Goal: Task Accomplishment & Management: Manage account settings

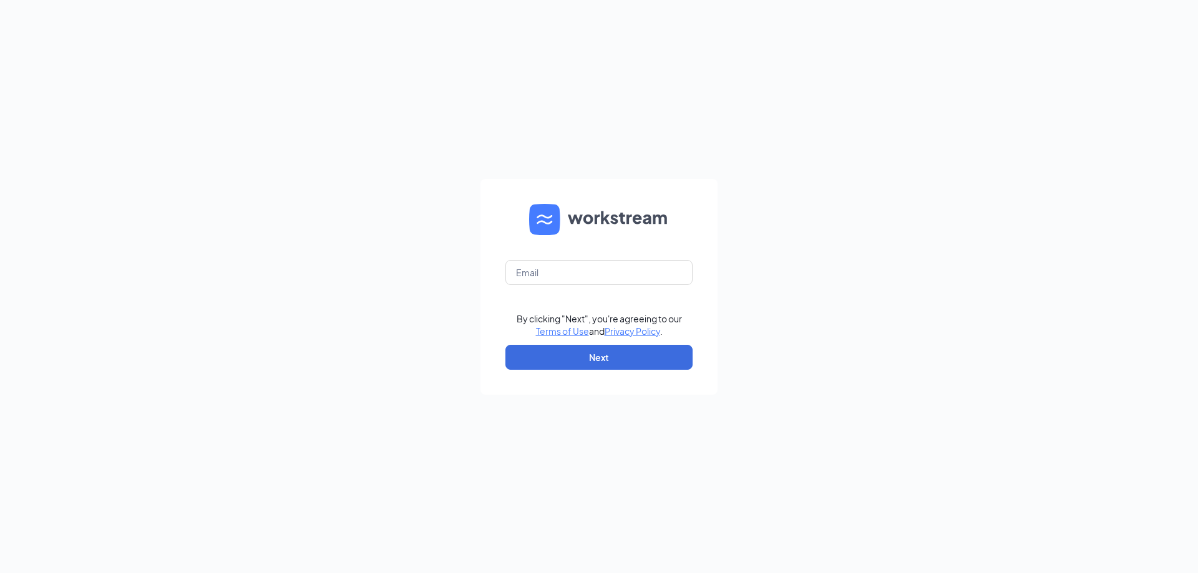
drag, startPoint x: 562, startPoint y: 306, endPoint x: 1079, endPoint y: 491, distance: 548.8
click at [1084, 495] on div "By clicking "Next", you're agreeing to our Terms of Use and Privacy Policy . Ne…" at bounding box center [599, 286] width 1198 height 573
click at [576, 271] on input "text" at bounding box center [598, 272] width 187 height 25
type input "settlersridge@acfp.com"
click at [603, 353] on button "Next" at bounding box center [598, 357] width 187 height 25
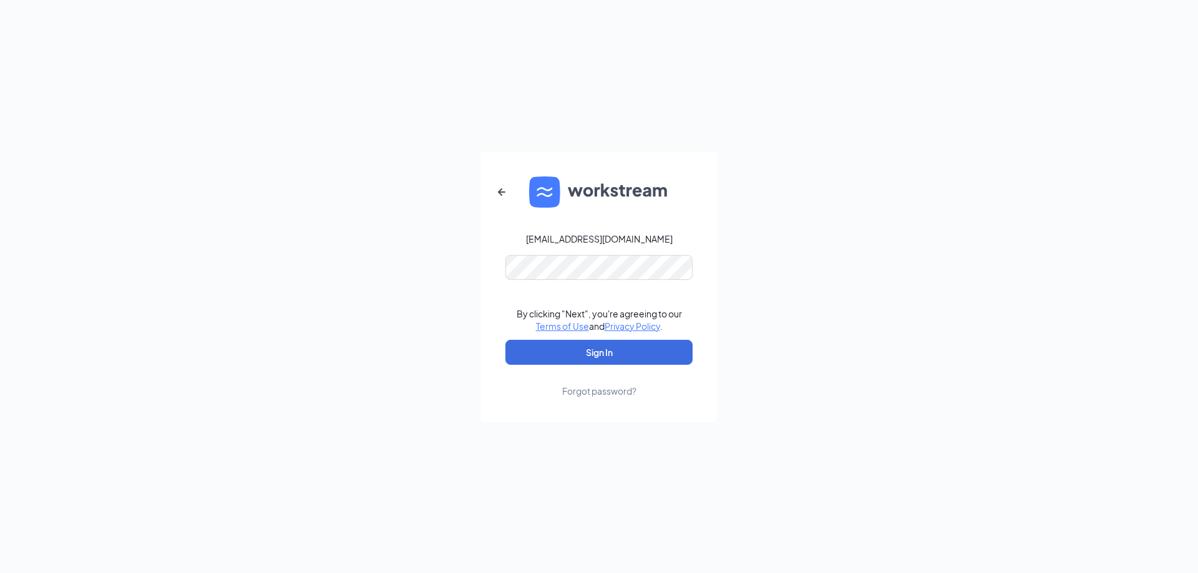
click at [544, 273] on form "settlersridge@acfp.com By clicking "Next", you're agreeing to our Terms of Use …" at bounding box center [598, 287] width 237 height 271
click at [601, 358] on button "Sign In" at bounding box center [598, 352] width 187 height 25
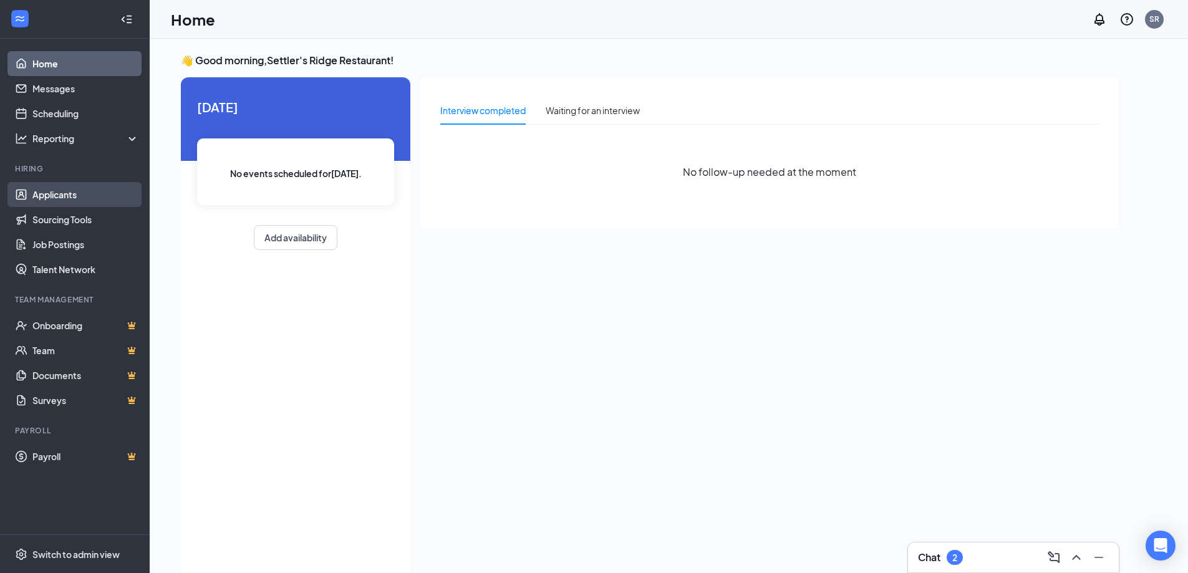
click at [75, 191] on link "Applicants" at bounding box center [85, 194] width 107 height 25
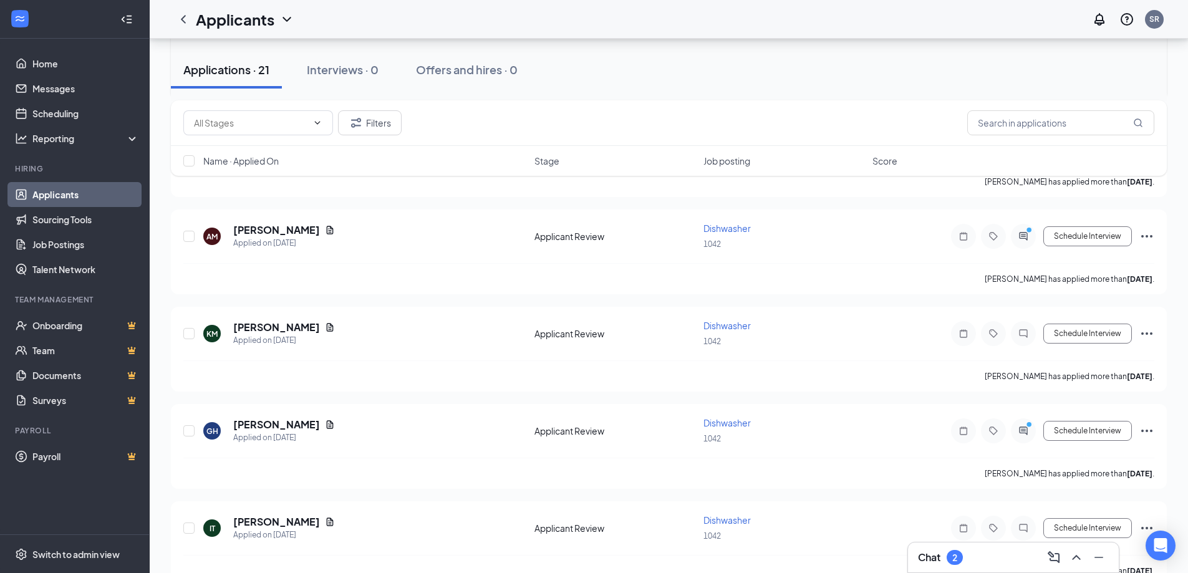
scroll to position [1028, 0]
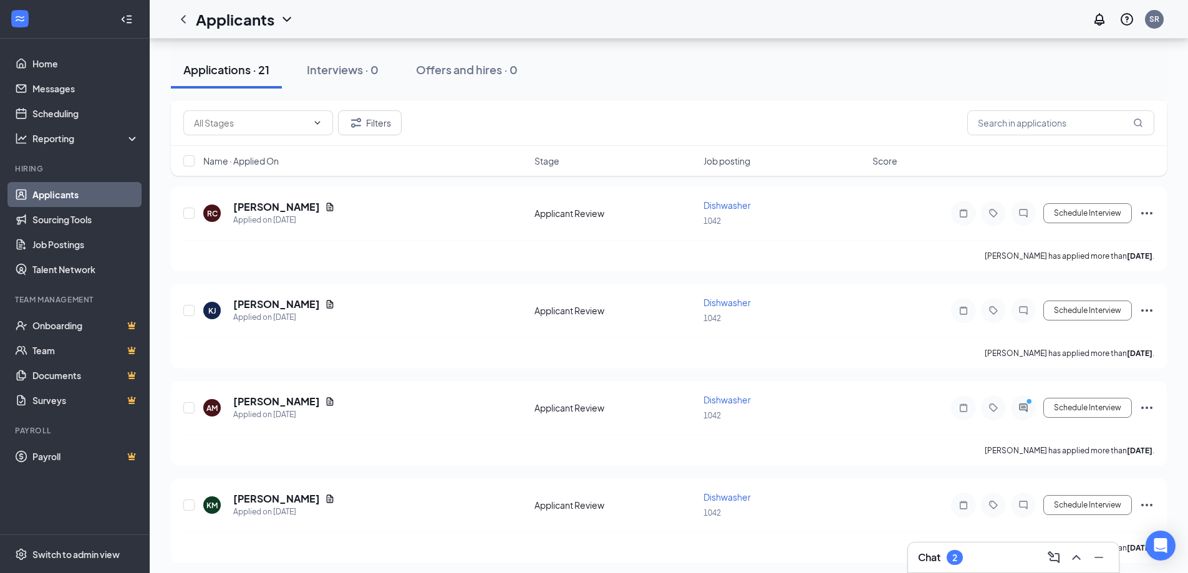
click at [69, 193] on link "Applicants" at bounding box center [85, 194] width 107 height 25
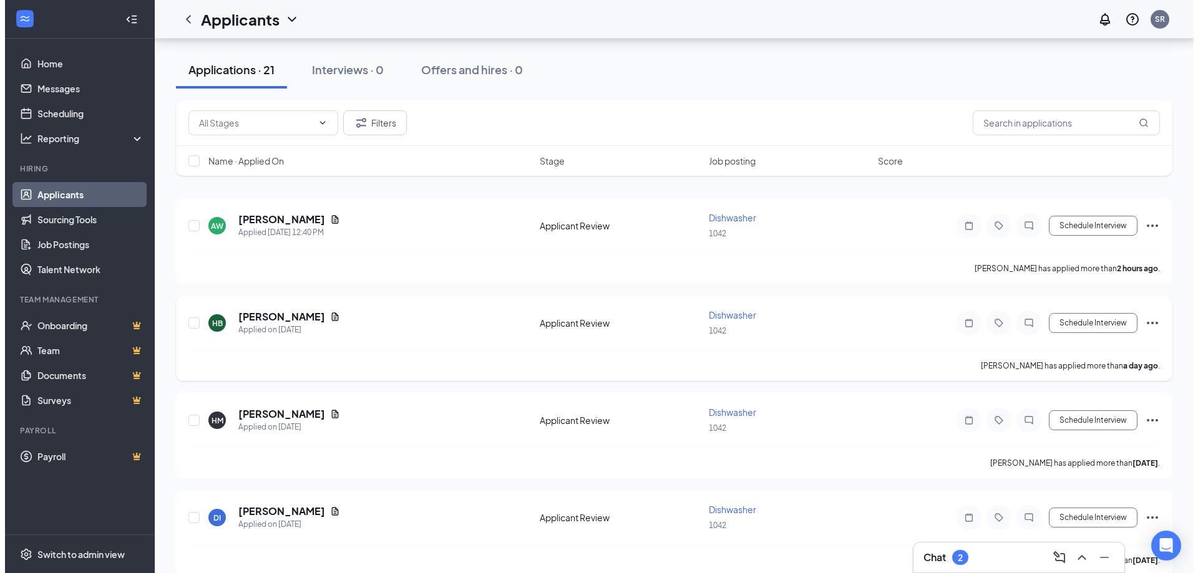
scroll to position [0, 0]
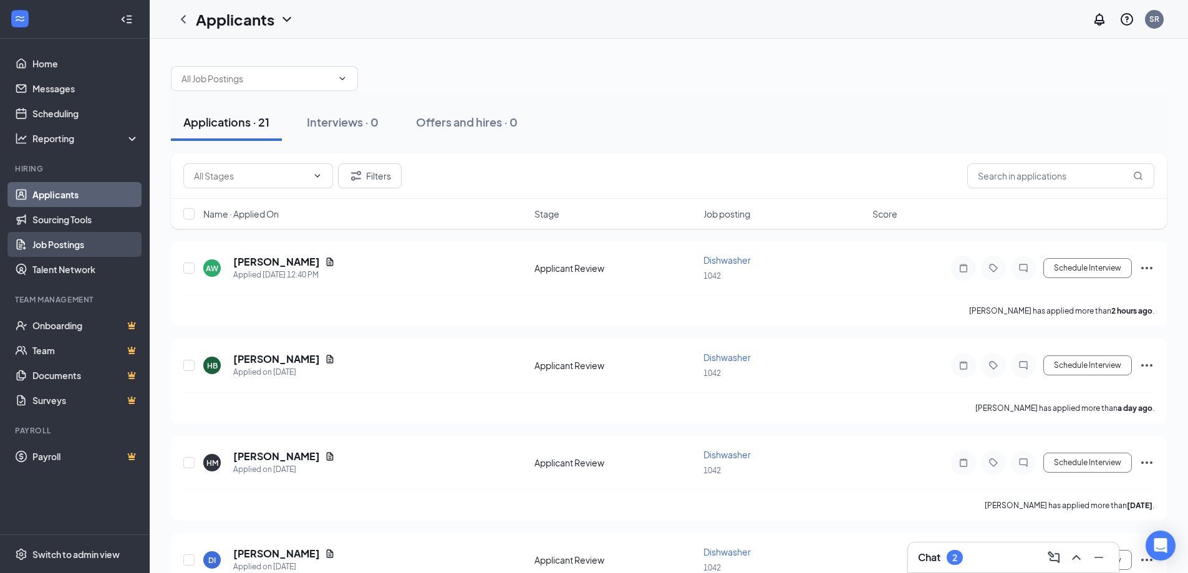
click at [55, 247] on link "Job Postings" at bounding box center [85, 244] width 107 height 25
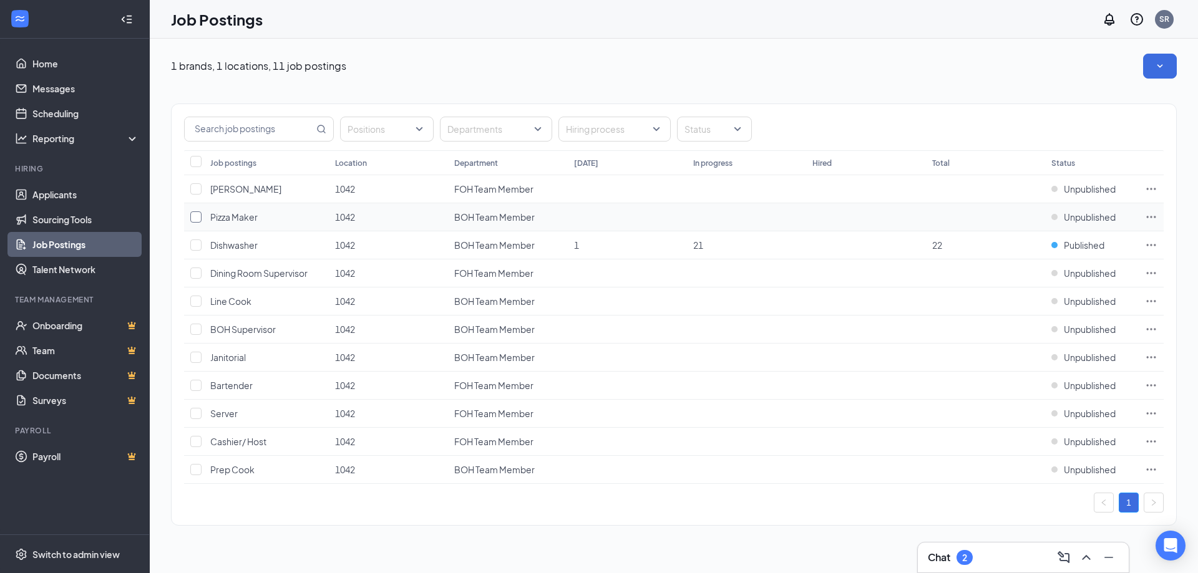
click at [200, 217] on input "checkbox" at bounding box center [195, 216] width 11 height 11
checkbox input "true"
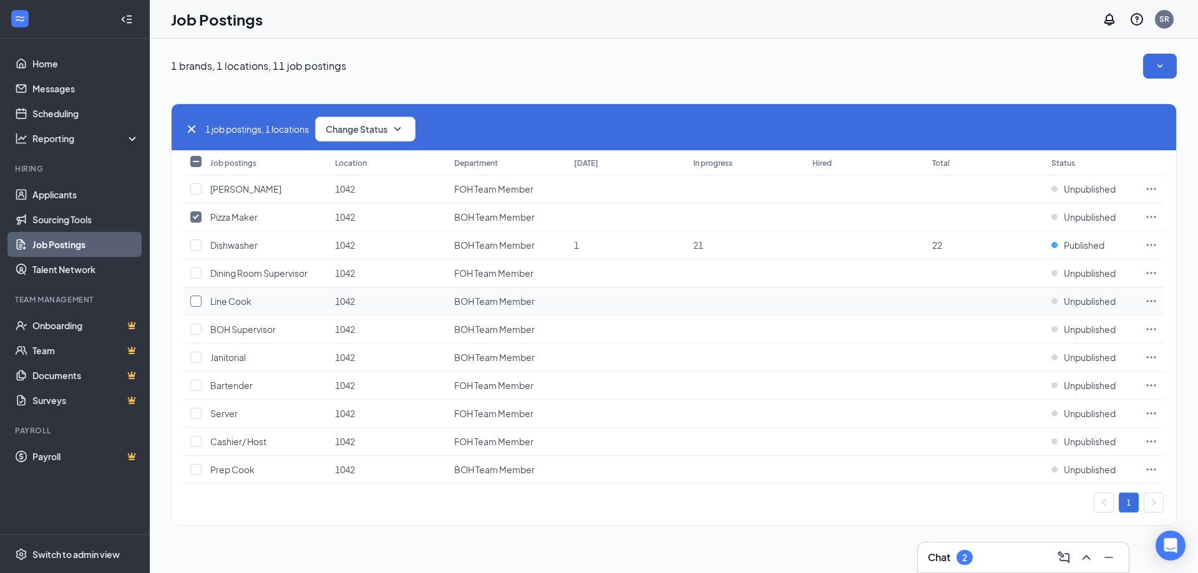
click at [196, 300] on input "checkbox" at bounding box center [195, 301] width 11 height 11
checkbox input "true"
click at [193, 362] on input "checkbox" at bounding box center [195, 357] width 11 height 11
checkbox input "true"
click at [198, 378] on td at bounding box center [194, 386] width 20 height 28
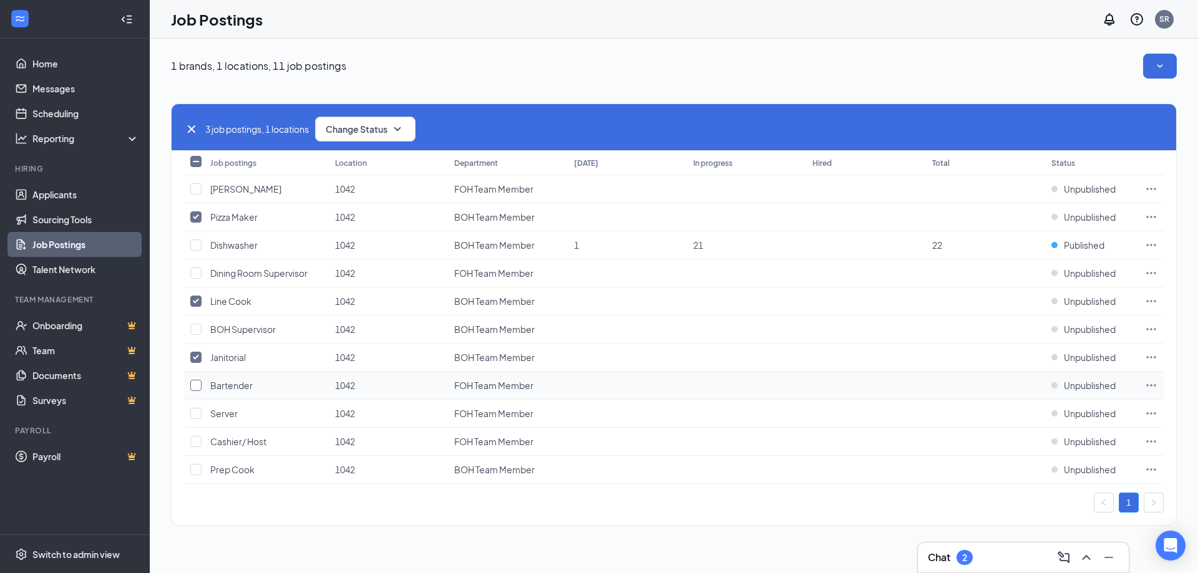
click at [197, 382] on input "checkbox" at bounding box center [195, 385] width 11 height 11
checkbox input "true"
click at [191, 415] on input "checkbox" at bounding box center [195, 413] width 11 height 11
checkbox input "true"
click at [197, 450] on td at bounding box center [194, 442] width 20 height 28
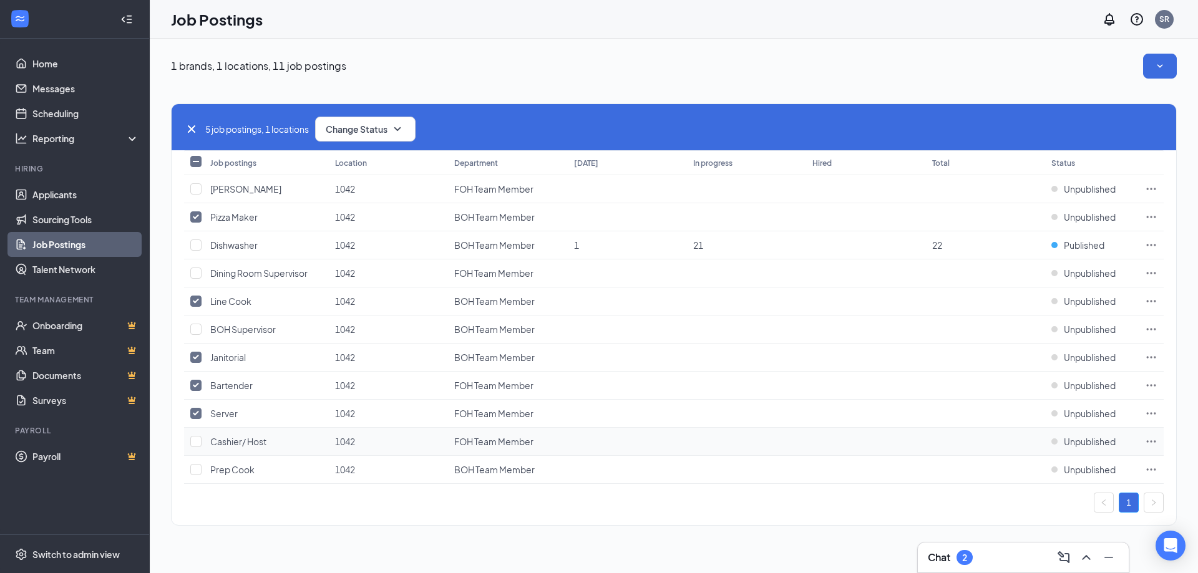
click at [197, 449] on td at bounding box center [194, 442] width 20 height 28
click at [195, 434] on td at bounding box center [194, 442] width 20 height 28
click at [195, 444] on input "checkbox" at bounding box center [195, 441] width 11 height 11
checkbox input "true"
click at [197, 477] on td at bounding box center [194, 470] width 20 height 28
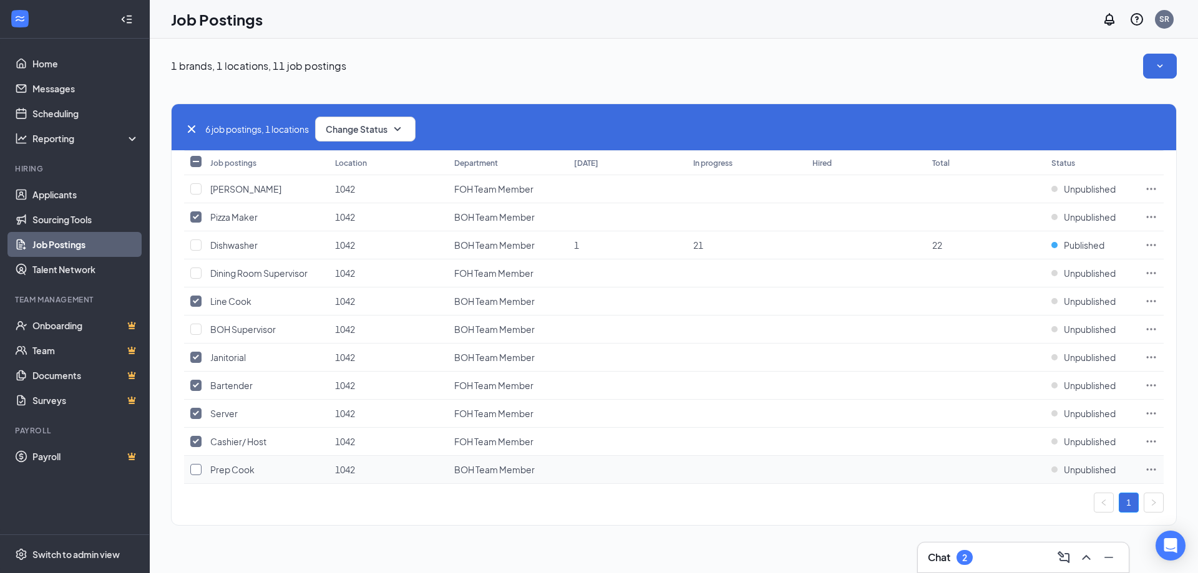
click at [197, 470] on input "checkbox" at bounding box center [195, 469] width 11 height 11
checkbox input "true"
click at [190, 246] on input "checkbox" at bounding box center [195, 245] width 11 height 11
click at [197, 243] on input "checkbox" at bounding box center [195, 245] width 11 height 11
checkbox input "false"
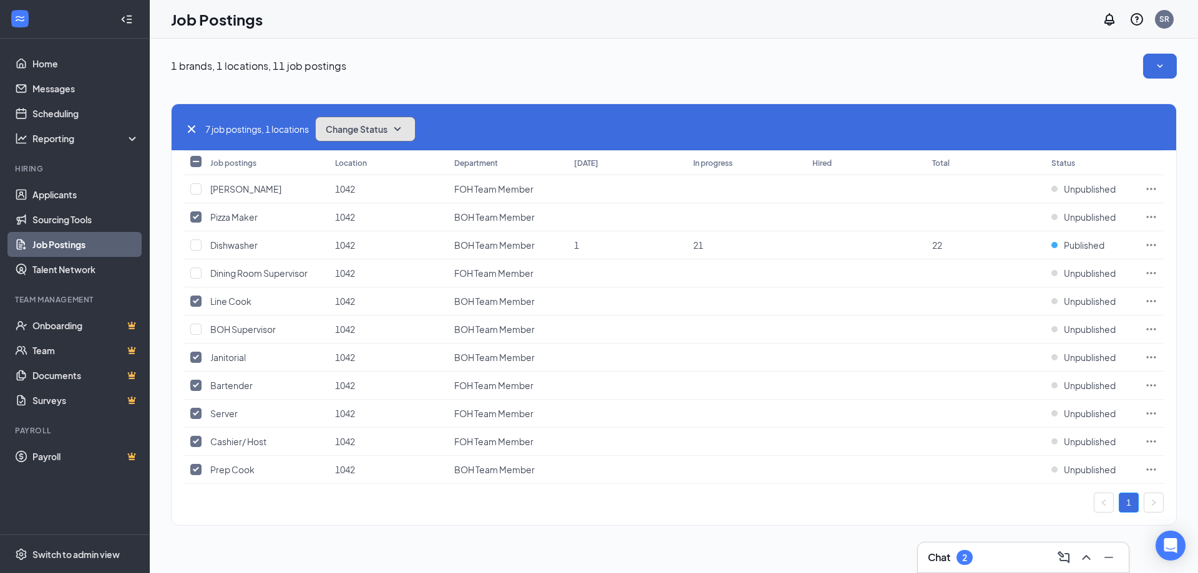
click at [374, 130] on span "Change Status" at bounding box center [357, 129] width 62 height 9
click at [349, 162] on span "Publish" at bounding box center [342, 163] width 29 height 14
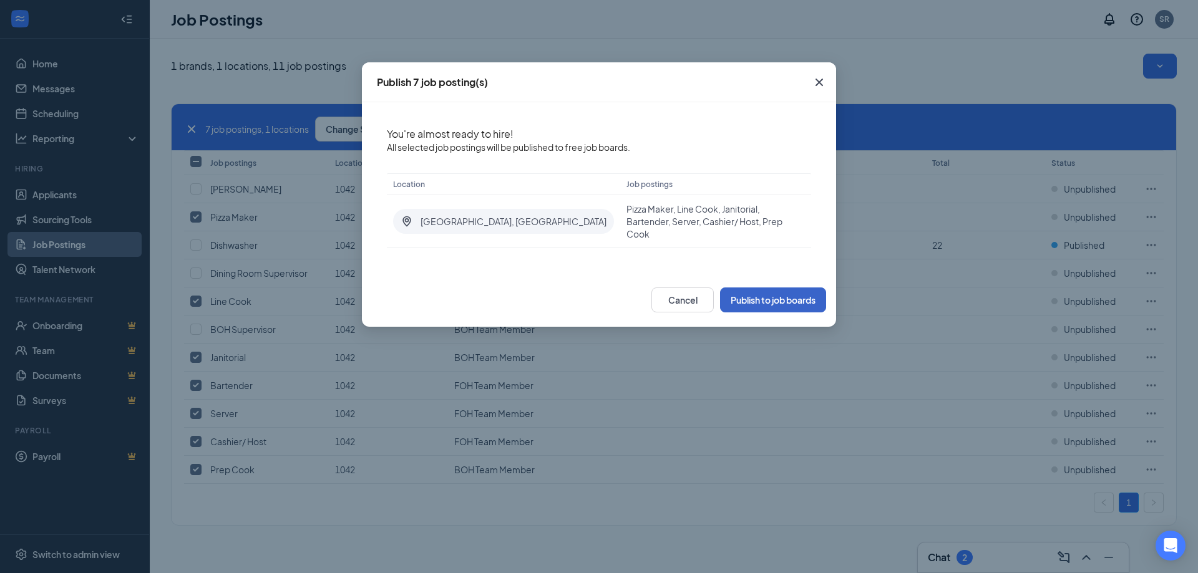
click at [765, 288] on button "Publish to job boards" at bounding box center [773, 300] width 106 height 25
